Goal: Information Seeking & Learning: Learn about a topic

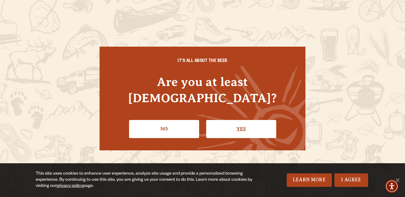
click at [235, 124] on link "Yes" at bounding box center [241, 129] width 70 height 18
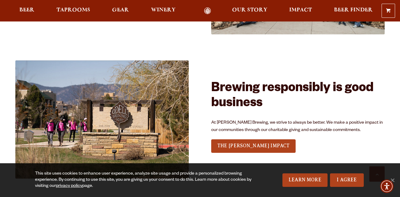
scroll to position [825, 0]
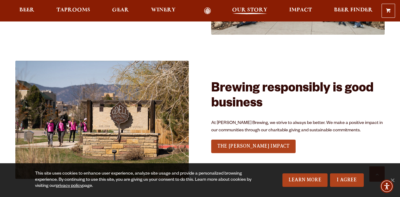
click at [242, 13] on span "Our Story" at bounding box center [249, 10] width 35 height 5
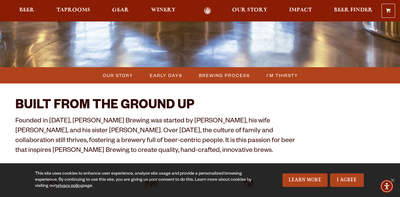
scroll to position [143, 0]
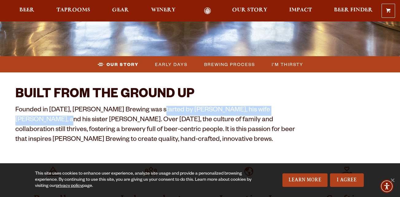
drag, startPoint x: 151, startPoint y: 111, endPoint x: 295, endPoint y: 108, distance: 144.3
click at [295, 108] on p "Founded in 1989, Odell Brewing was started by Doug Odell, his wife Wynne, and h…" at bounding box center [160, 125] width 291 height 39
copy p "Doug Odell, his wife Wynne, and his sister Corkie."
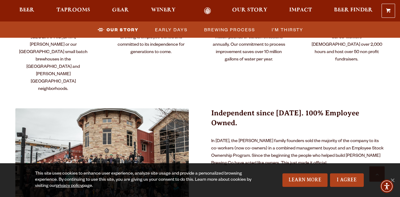
scroll to position [389, 0]
